Goal: Transaction & Acquisition: Purchase product/service

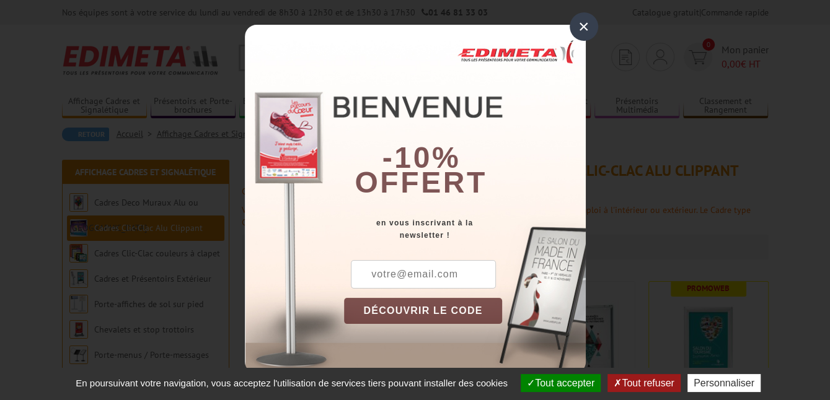
click at [591, 24] on div "×" at bounding box center [584, 26] width 29 height 29
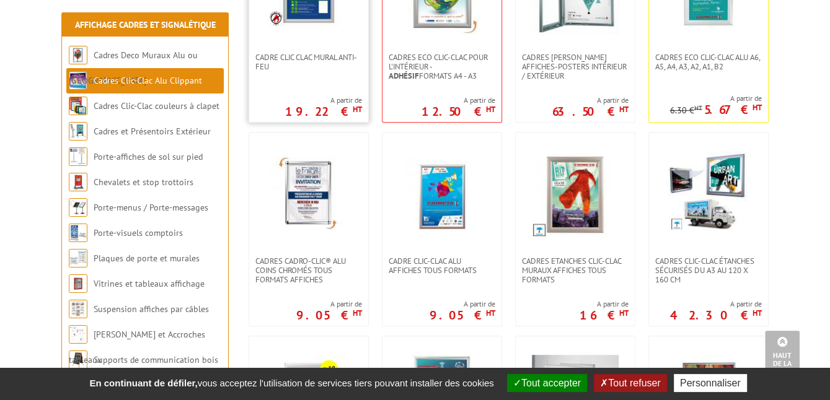
scroll to position [372, 0]
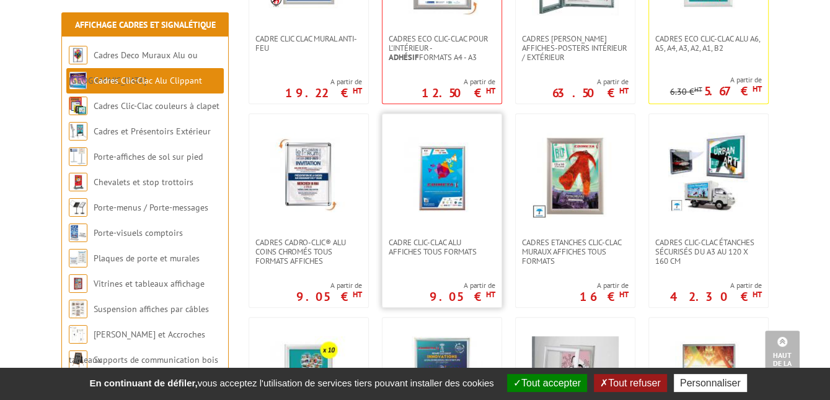
click at [421, 216] on img at bounding box center [442, 176] width 87 height 87
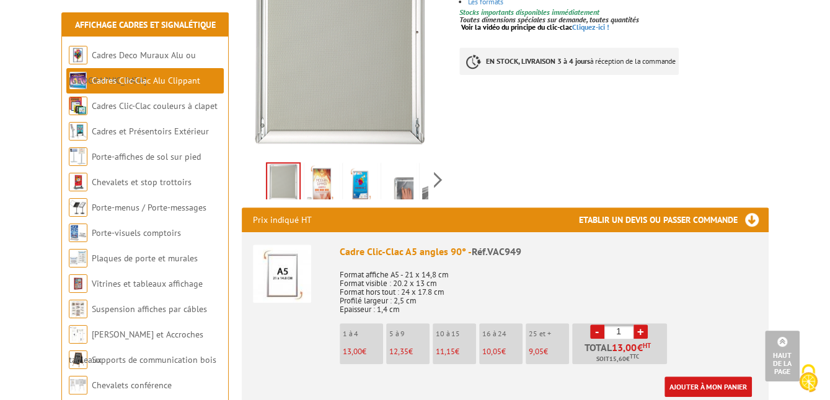
scroll to position [248, 0]
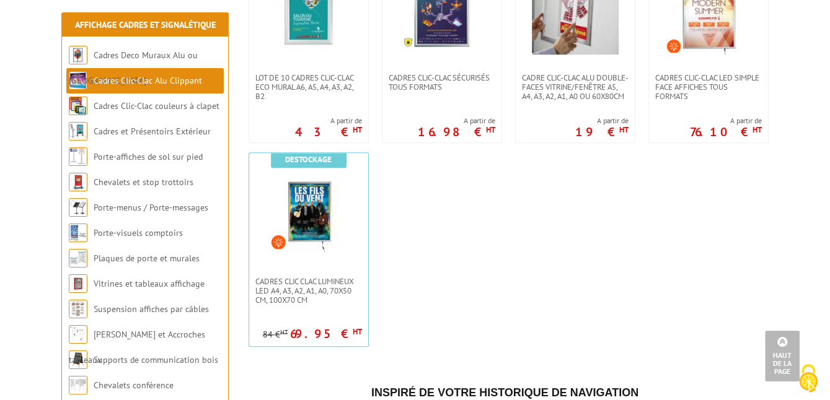
scroll to position [744, 0]
